Goal: Task Accomplishment & Management: Manage account settings

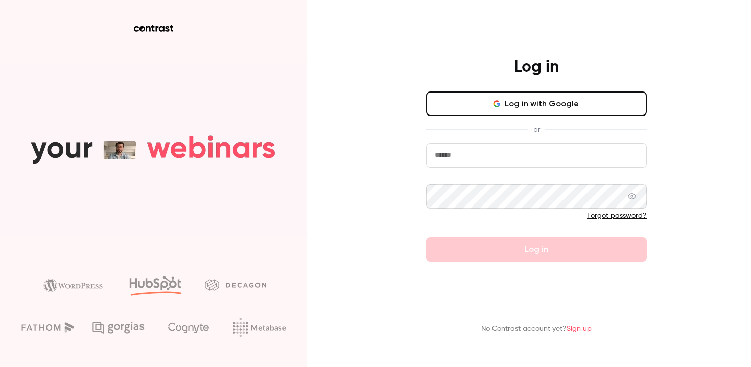
type input "**********"
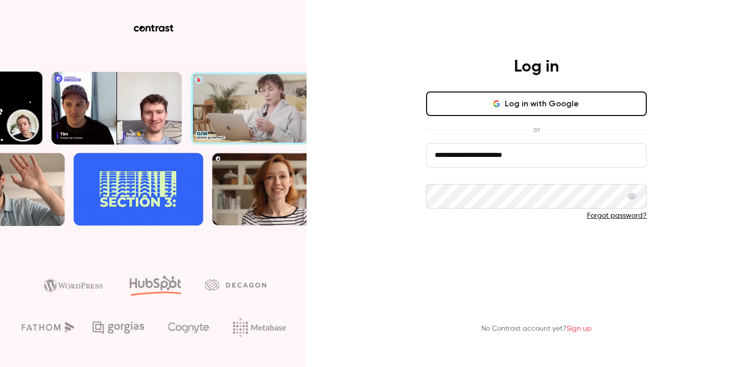
click at [625, 256] on button "Log in" at bounding box center [536, 249] width 221 height 25
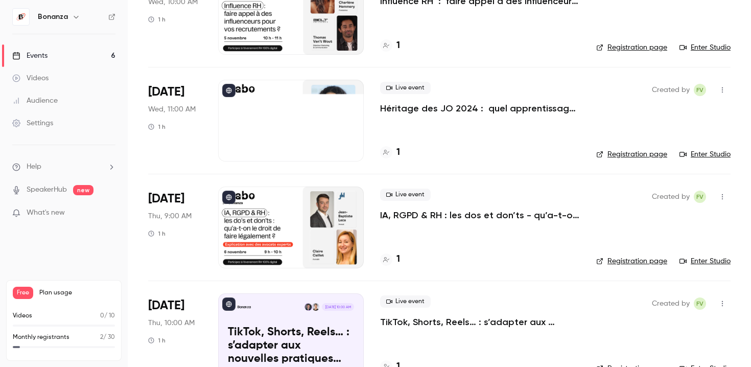
scroll to position [275, 0]
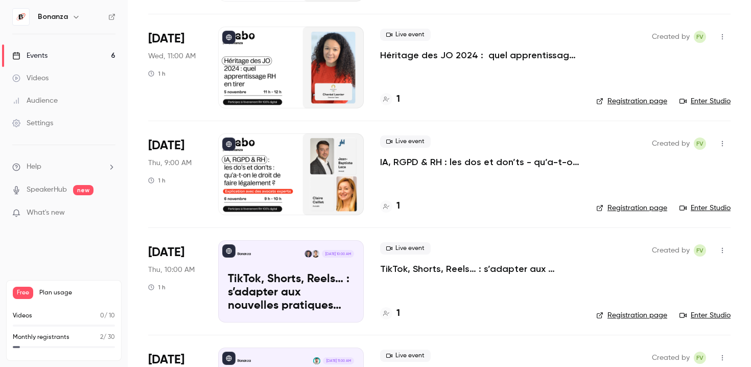
click at [312, 184] on div at bounding box center [291, 174] width 146 height 82
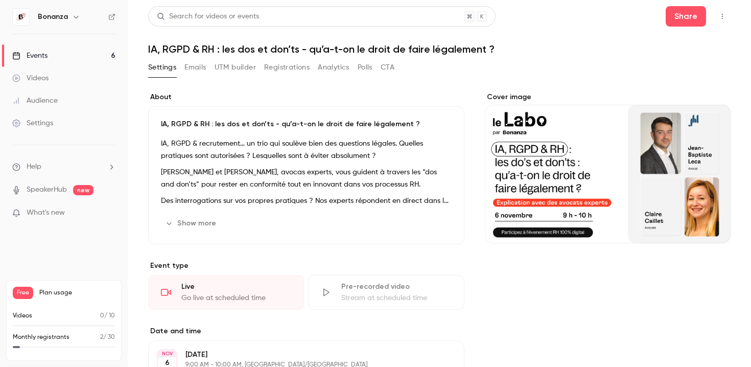
click at [713, 227] on icon "Cover image" at bounding box center [711, 225] width 11 height 8
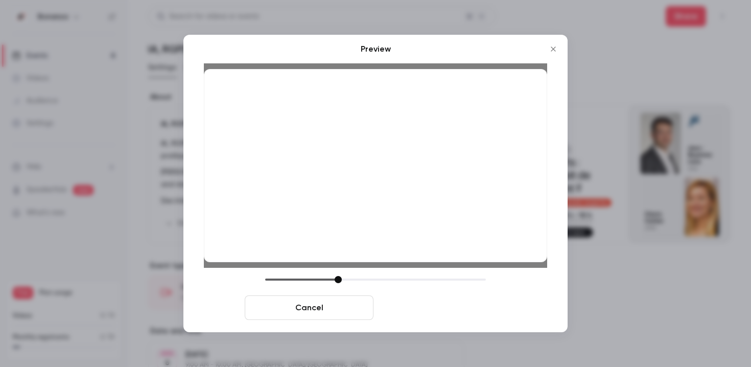
click at [474, 310] on button "Save cover" at bounding box center [441, 307] width 129 height 25
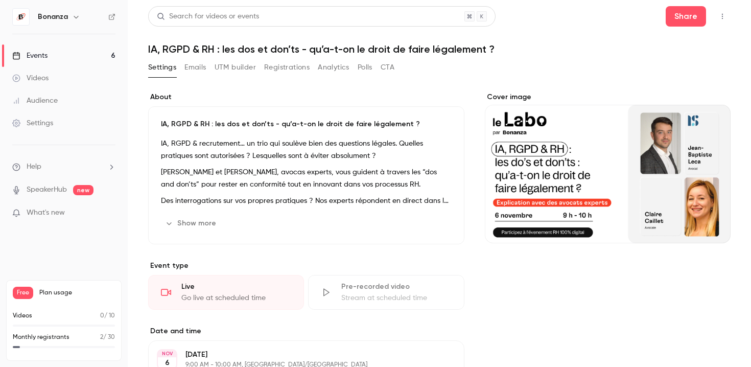
click at [57, 53] on link "Events 6" at bounding box center [64, 55] width 128 height 22
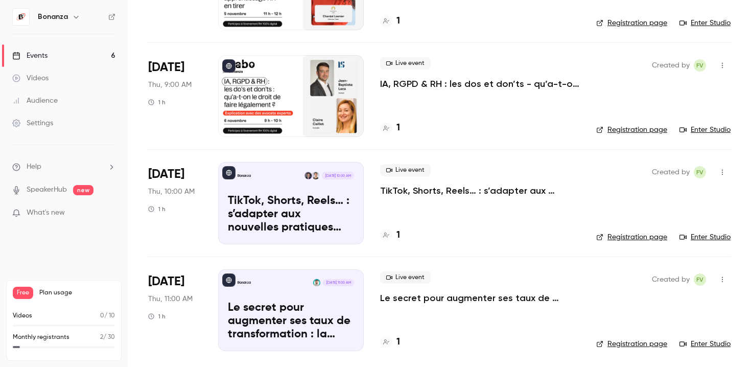
scroll to position [352, 0]
